Goal: Task Accomplishment & Management: Manage account settings

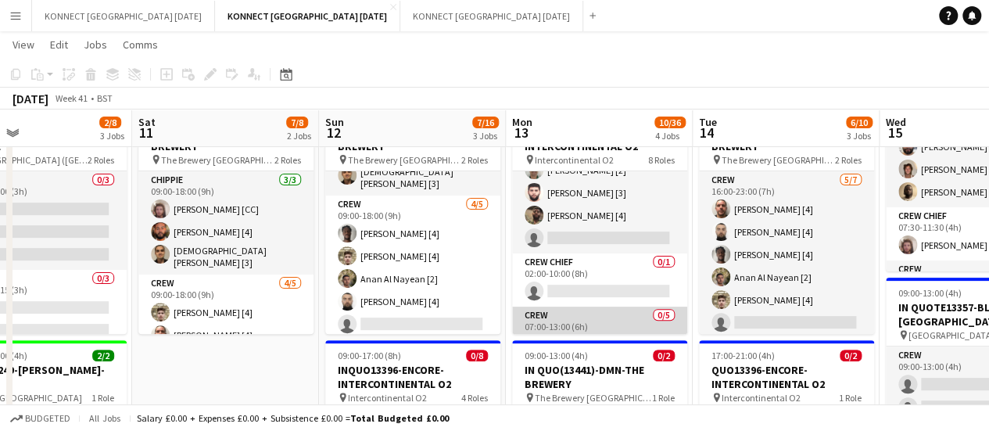
scroll to position [191, 0]
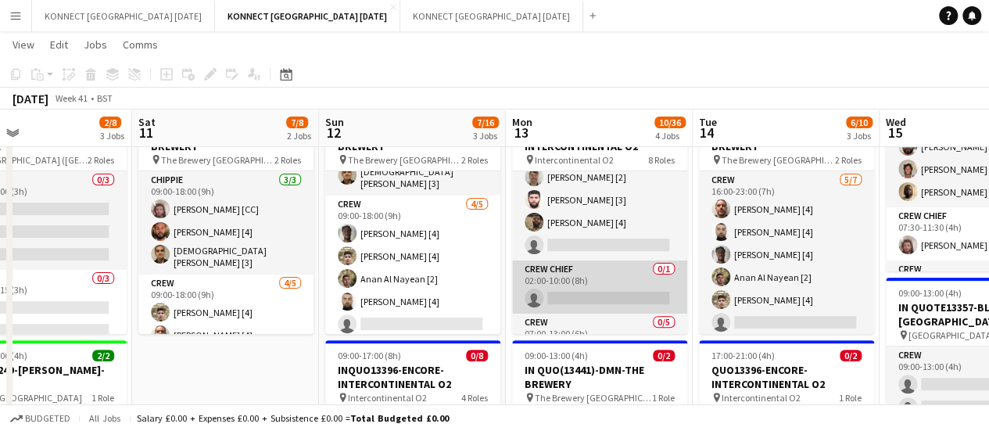
click at [589, 290] on app-card-role "Crew Chief 0/1 02:00-10:00 (8h) single-neutral-actions" at bounding box center [599, 286] width 175 height 53
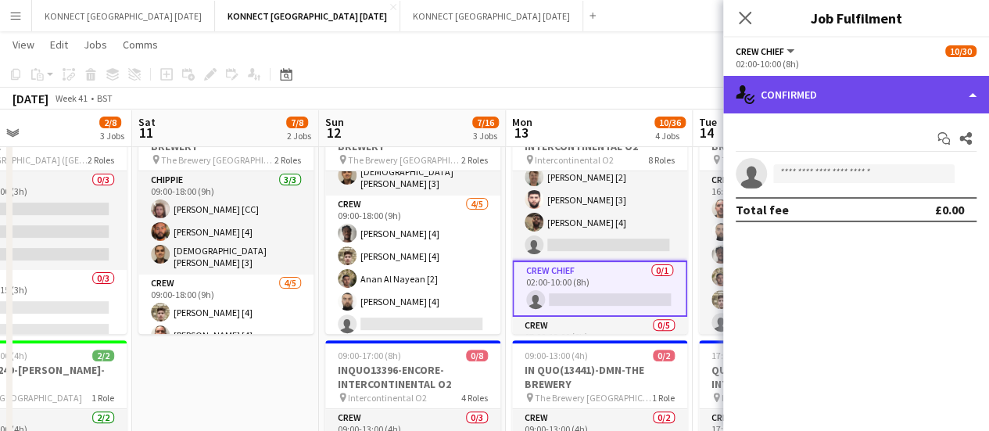
click at [900, 93] on div "single-neutral-actions-check-2 Confirmed" at bounding box center [856, 95] width 266 height 38
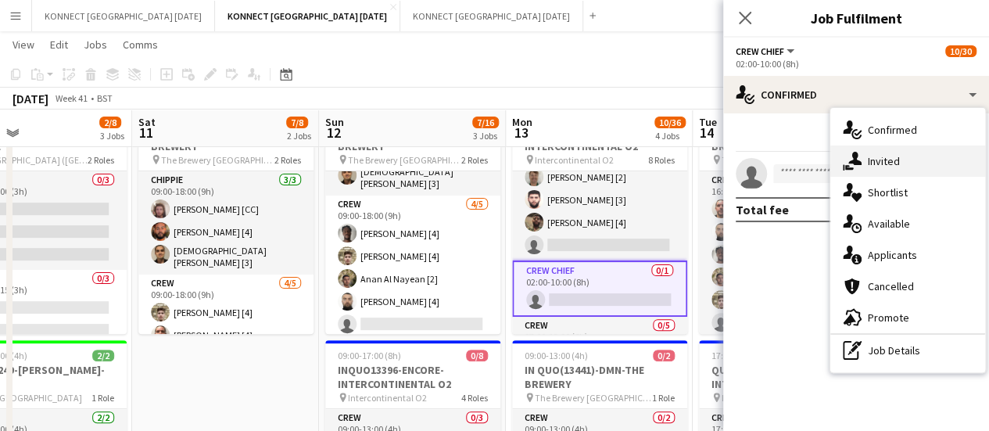
click at [871, 160] on span "Invited" at bounding box center [884, 161] width 32 height 14
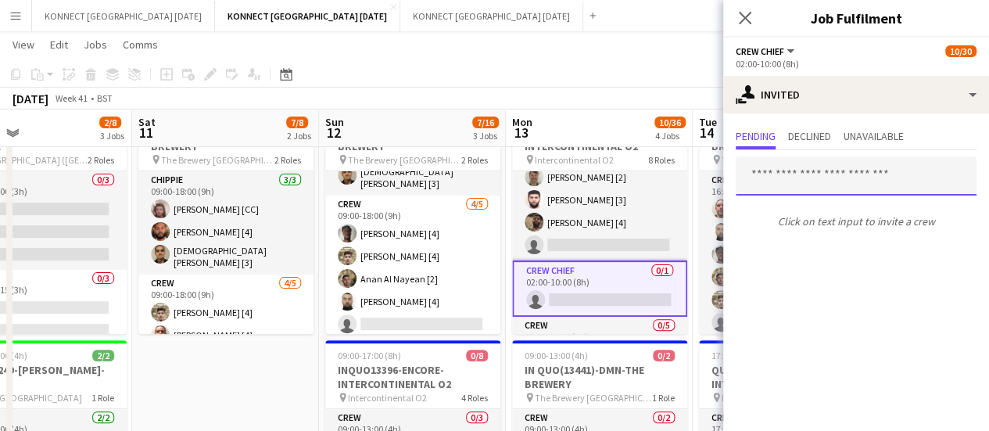
click at [813, 178] on input "text" at bounding box center [856, 175] width 241 height 39
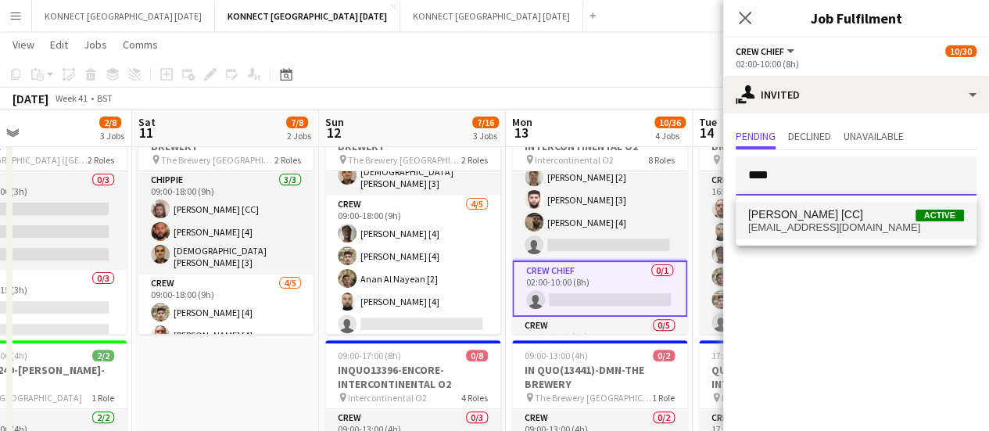
type input "****"
click at [755, 215] on span "[PERSON_NAME] [CC]" at bounding box center [805, 214] width 115 height 13
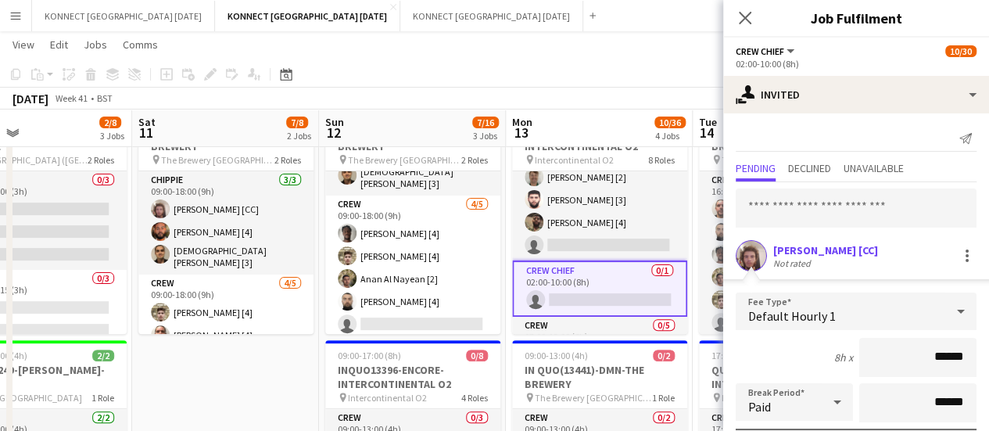
scroll to position [210, 0]
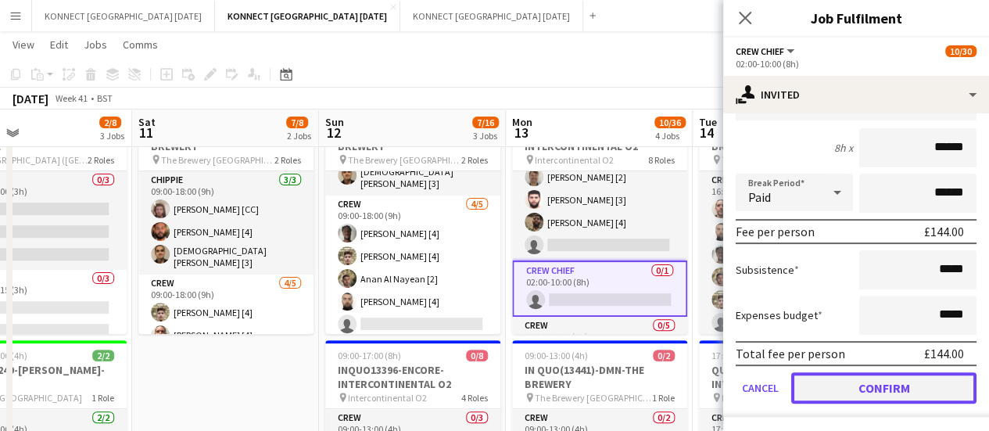
click at [811, 375] on button "Confirm" at bounding box center [883, 387] width 185 height 31
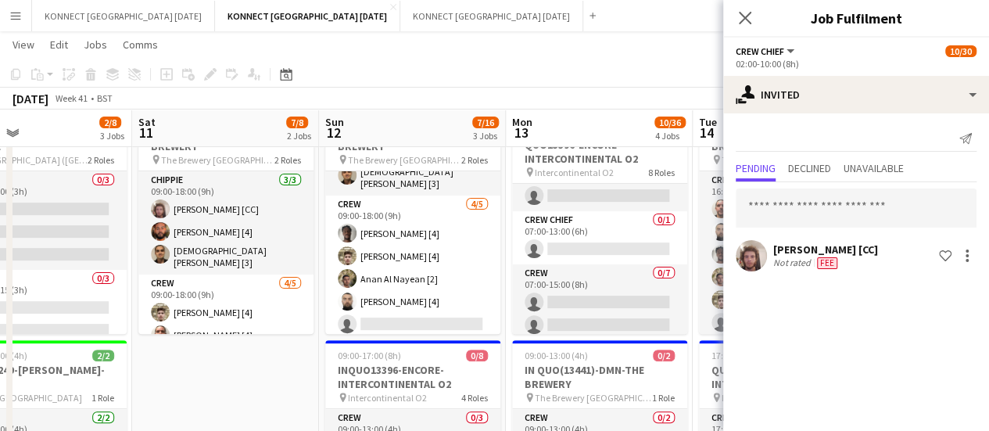
scroll to position [454, 0]
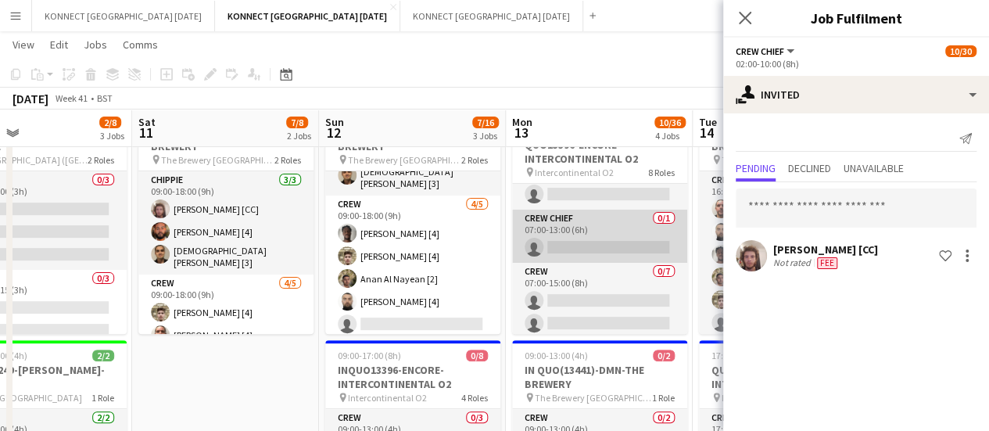
click at [610, 234] on app-card-role "Crew Chief 0/1 07:00-13:00 (6h) single-neutral-actions" at bounding box center [599, 236] width 175 height 53
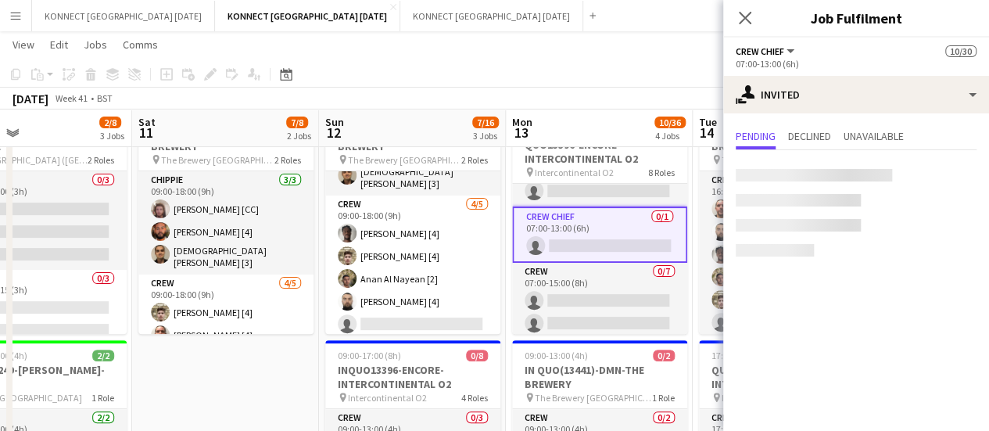
scroll to position [451, 0]
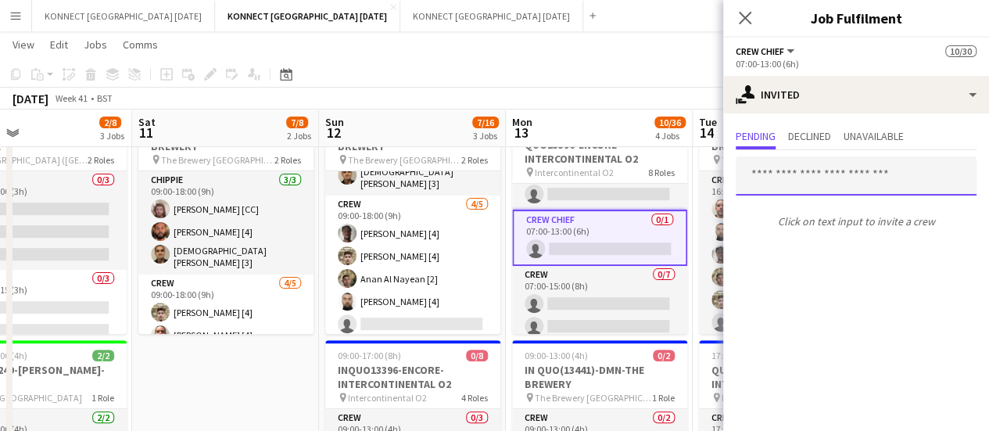
click at [795, 179] on input "text" at bounding box center [856, 175] width 241 height 39
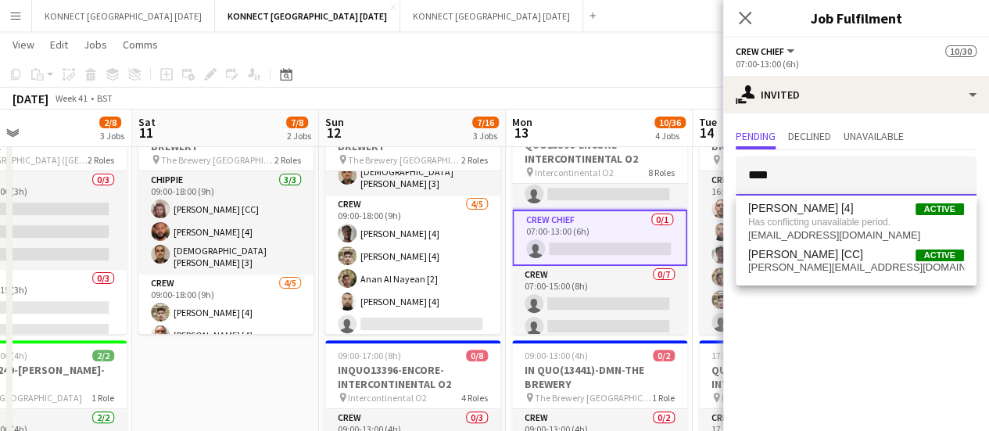
click at [795, 178] on input "****" at bounding box center [856, 175] width 241 height 39
type input "****"
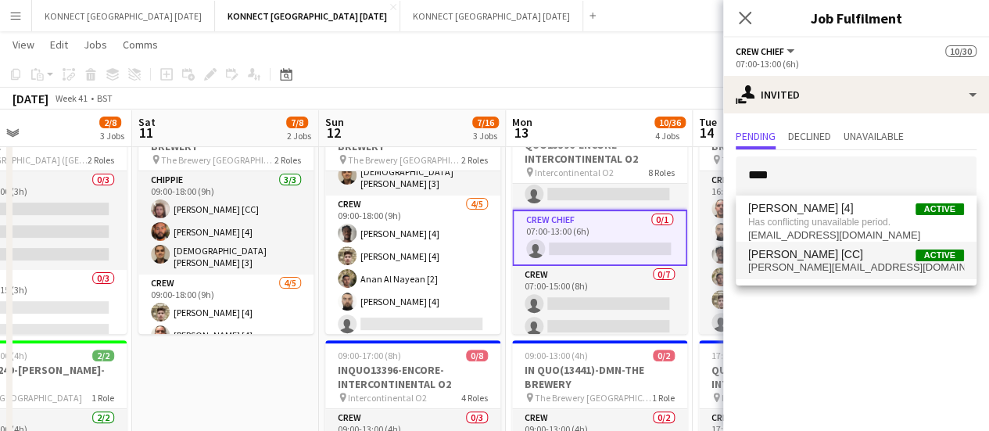
click at [789, 262] on span "[PERSON_NAME][EMAIL_ADDRESS][DOMAIN_NAME]" at bounding box center [856, 267] width 216 height 13
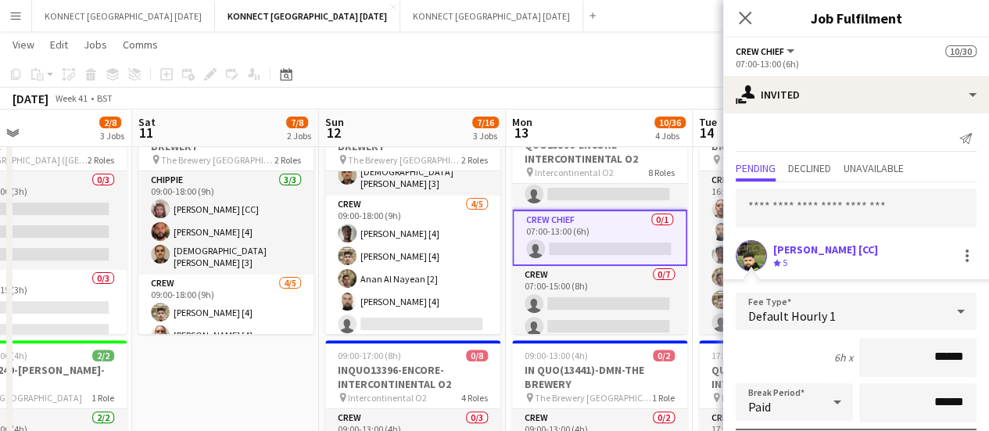
scroll to position [210, 0]
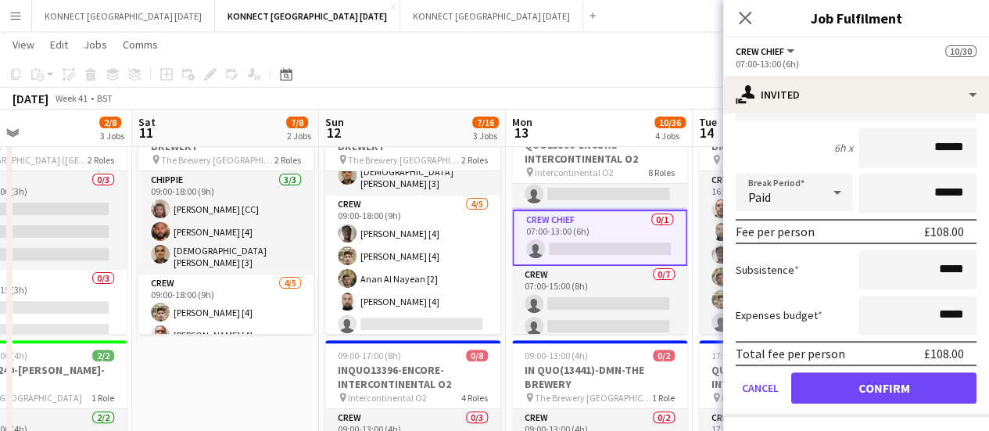
click at [831, 370] on form "Fee Type Default Hourly 1 6h x ****** Break Period Paid ****** Fee per person £…" at bounding box center [856, 250] width 266 height 334
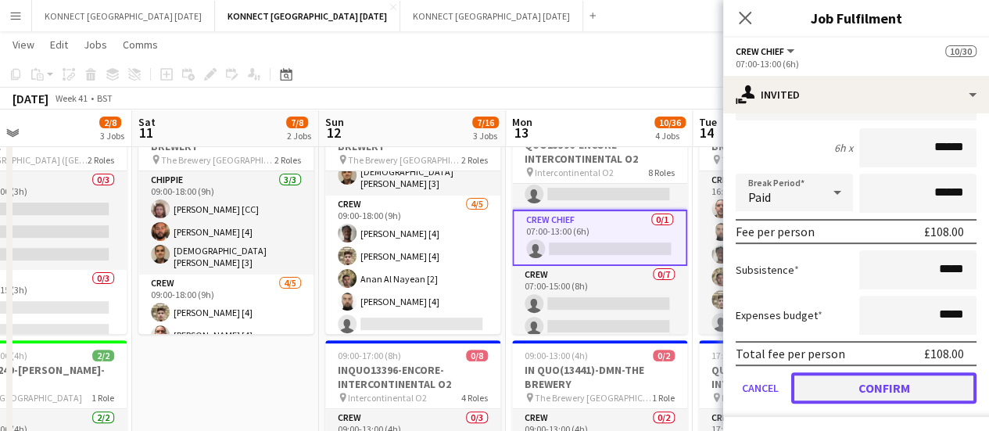
click at [822, 376] on button "Confirm" at bounding box center [883, 387] width 185 height 31
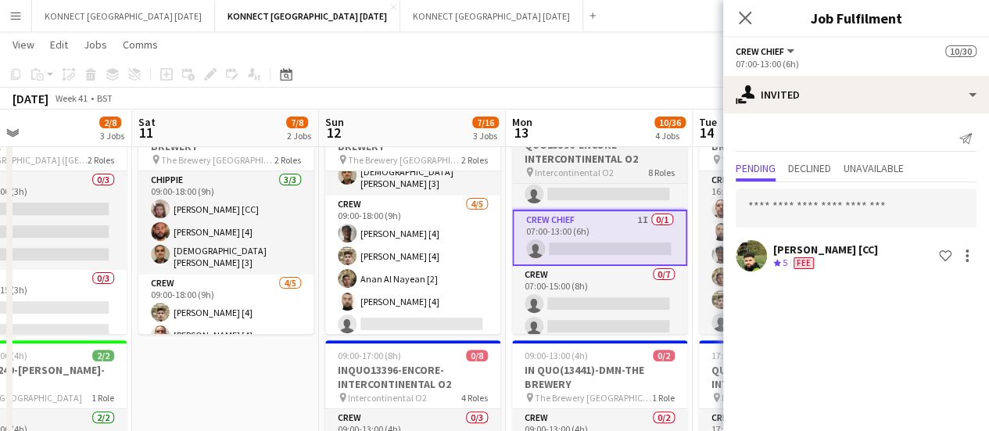
scroll to position [0, 0]
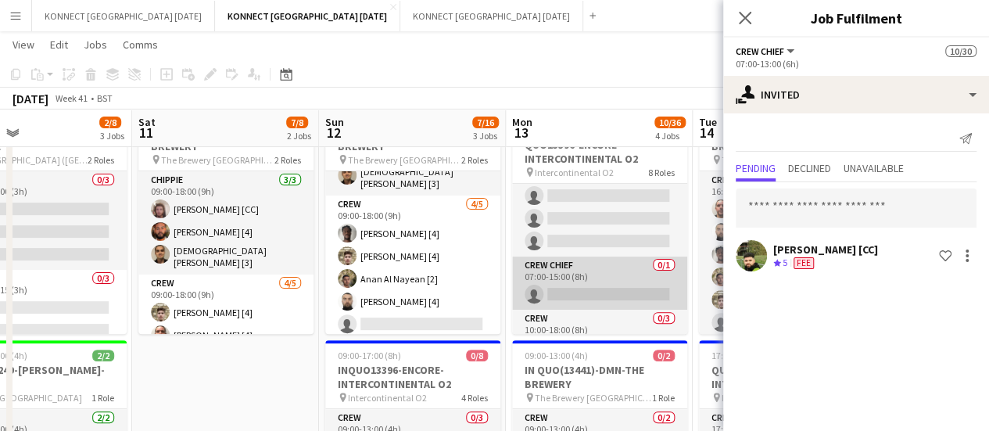
click at [572, 266] on app-card-role "Crew Chief 0/1 07:00-15:00 (8h) single-neutral-actions" at bounding box center [599, 283] width 175 height 53
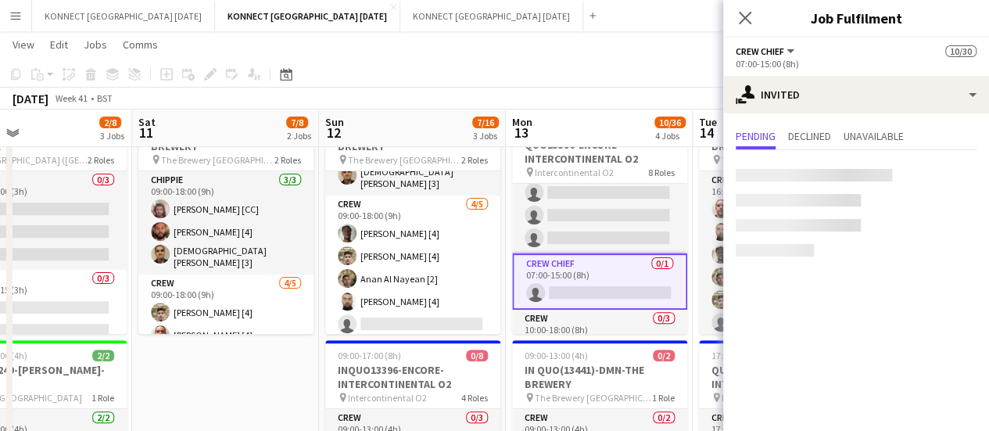
scroll to position [647, 0]
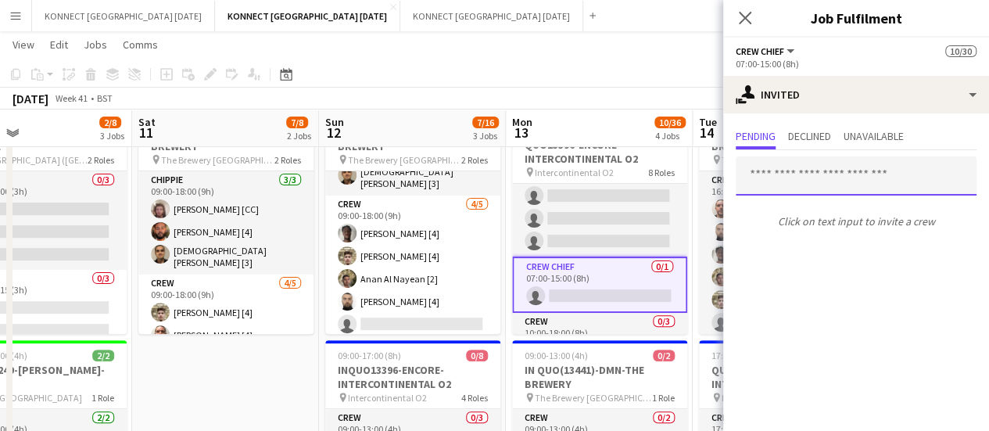
click at [796, 179] on input "text" at bounding box center [856, 175] width 241 height 39
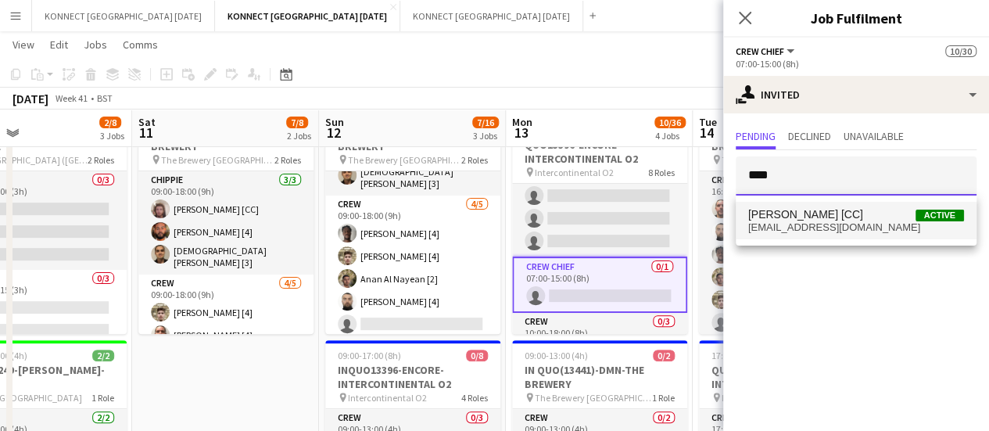
type input "****"
click at [801, 217] on span "[PERSON_NAME] [CC]" at bounding box center [805, 214] width 115 height 13
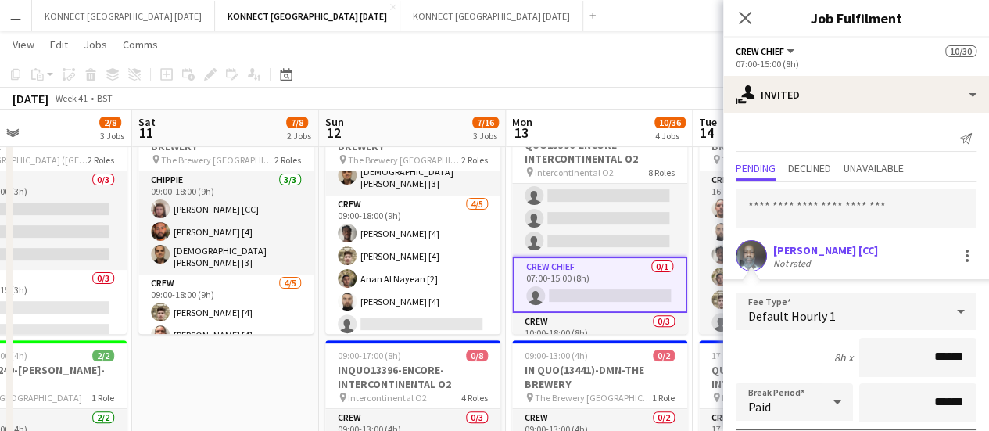
scroll to position [210, 0]
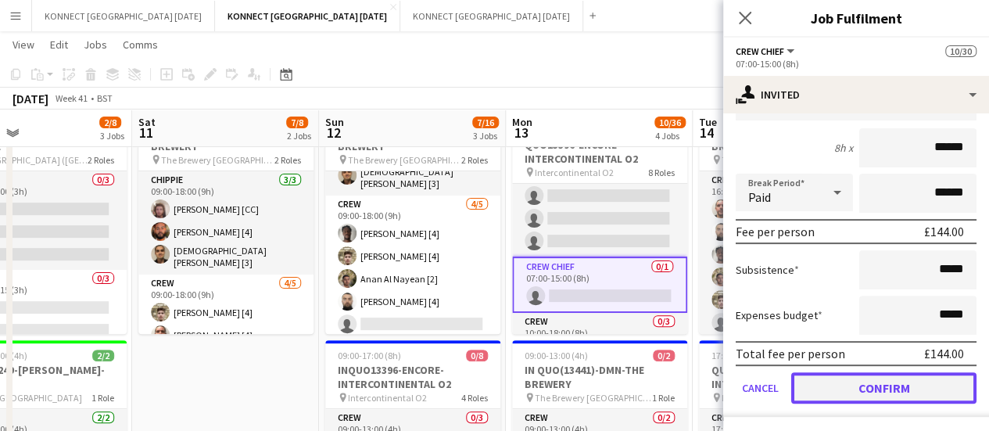
click at [838, 389] on button "Confirm" at bounding box center [883, 387] width 185 height 31
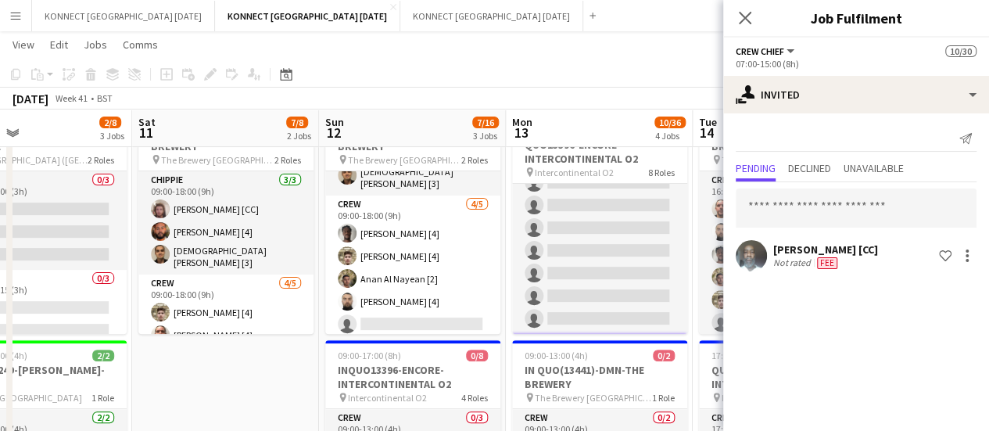
scroll to position [777, 0]
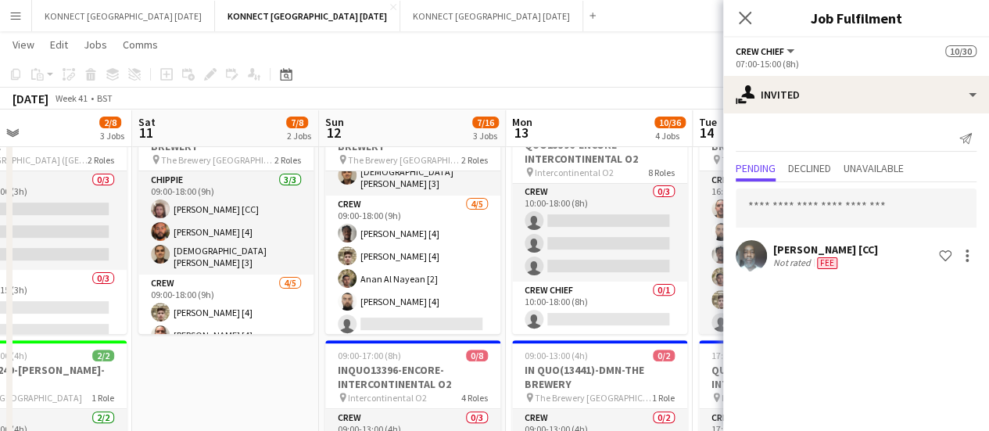
click at [599, 90] on div "[DATE] Week 41 • BST Publish 1 job Revert 1 job" at bounding box center [494, 99] width 989 height 22
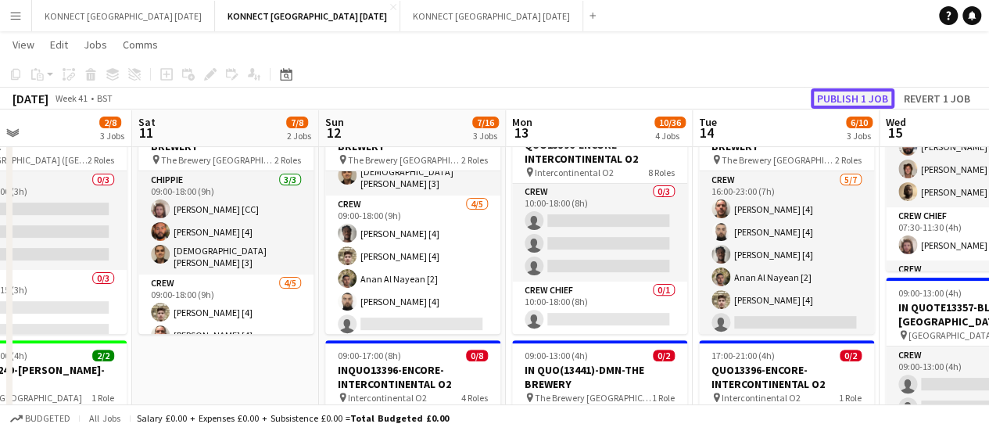
click at [870, 93] on button "Publish 1 job" at bounding box center [853, 98] width 84 height 20
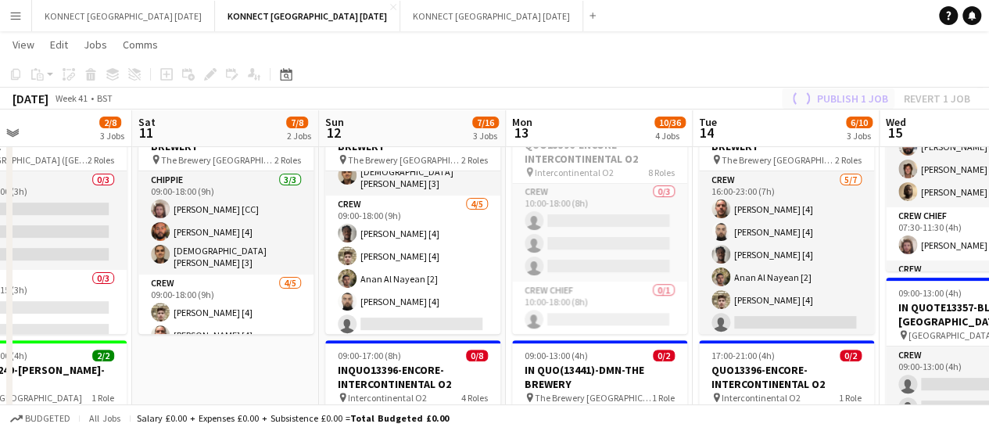
scroll to position [761, 0]
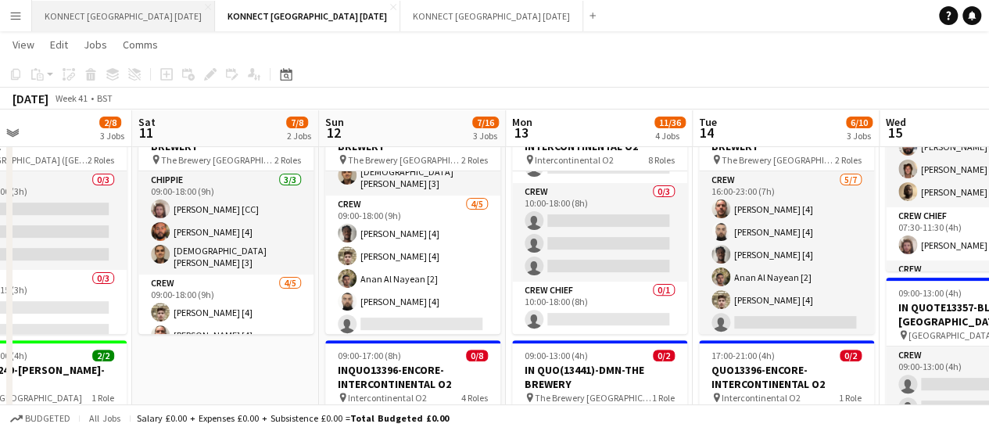
click at [121, 12] on button "KONNECT [GEOGRAPHIC_DATA] [DATE] Close" at bounding box center [123, 16] width 183 height 31
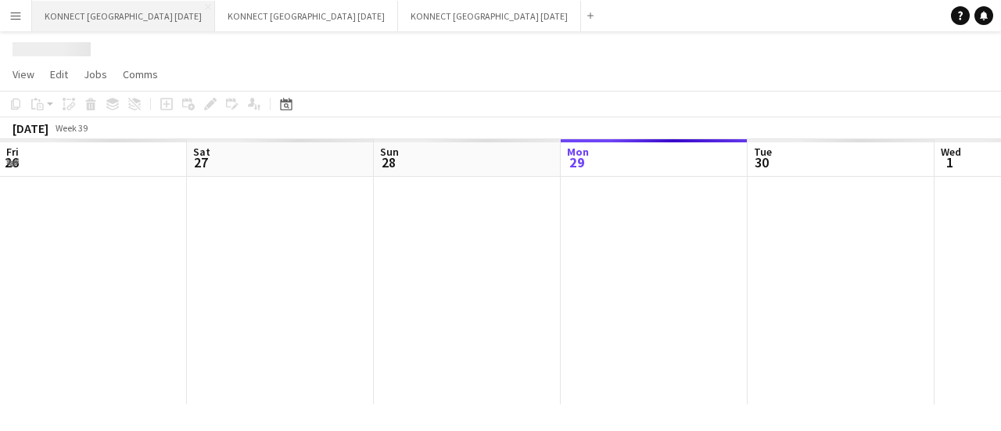
scroll to position [0, 374]
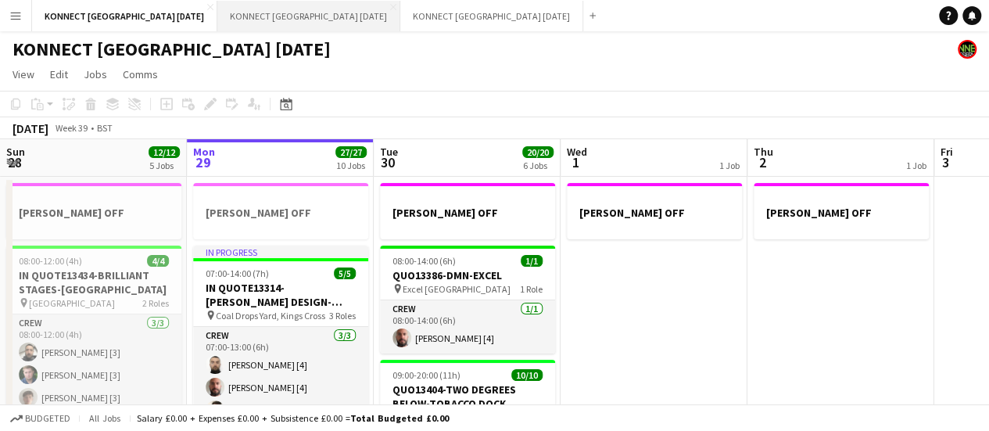
click at [310, 25] on button "KONNECT [GEOGRAPHIC_DATA] [DATE] Close" at bounding box center [308, 16] width 183 height 31
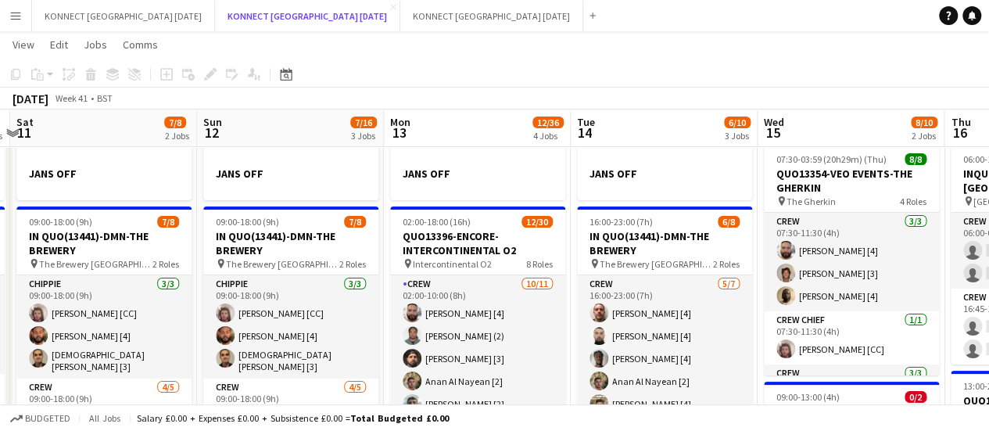
scroll to position [0, 552]
